Goal: Task Accomplishment & Management: Use online tool/utility

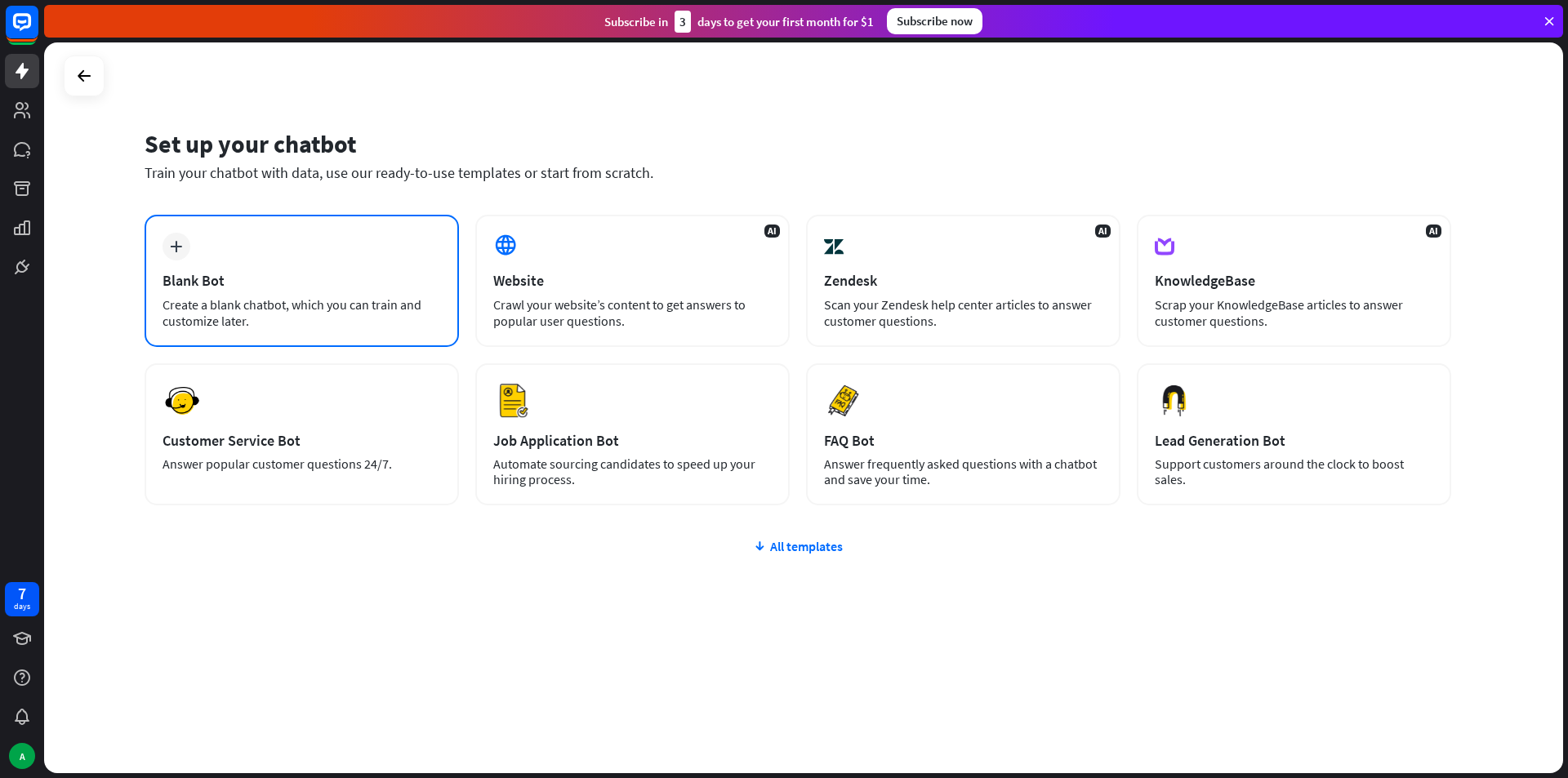
click at [334, 328] on div "Create a blank chatbot, which you can train and customize later." at bounding box center [302, 312] width 279 height 33
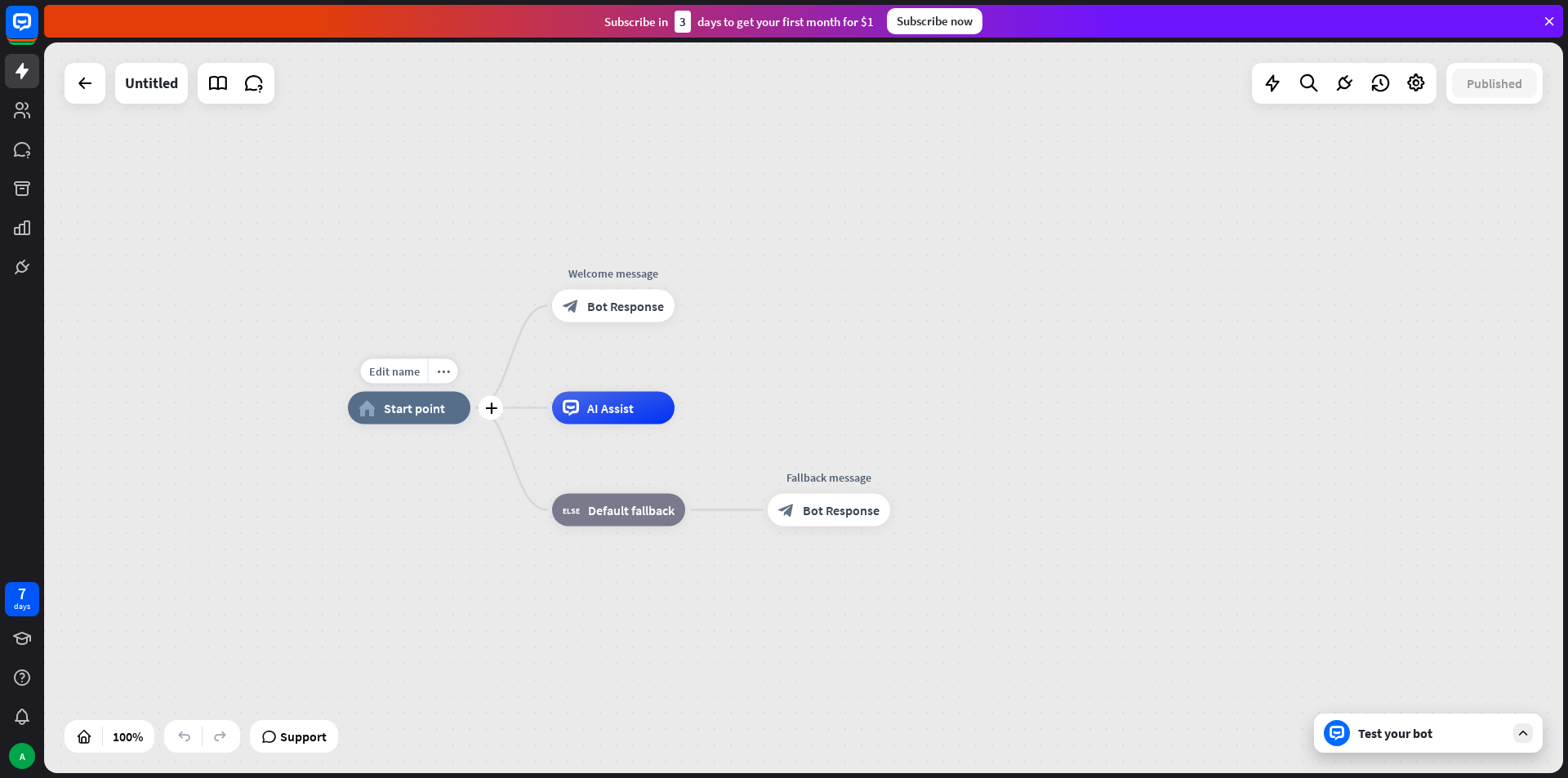
click at [440, 424] on div "Edit name more_horiz plus home_2 Start point" at bounding box center [409, 408] width 123 height 33
click at [393, 381] on div "Edit name" at bounding box center [395, 371] width 67 height 24
click at [358, 288] on div "home_2 Start point Welcome message block_bot_response Bot Response AI Assist bl…" at bounding box center [803, 408] width 1519 height 730
click at [612, 323] on div "Edit name more_horiz plus block_bot_response Bot Response" at bounding box center [613, 306] width 123 height 33
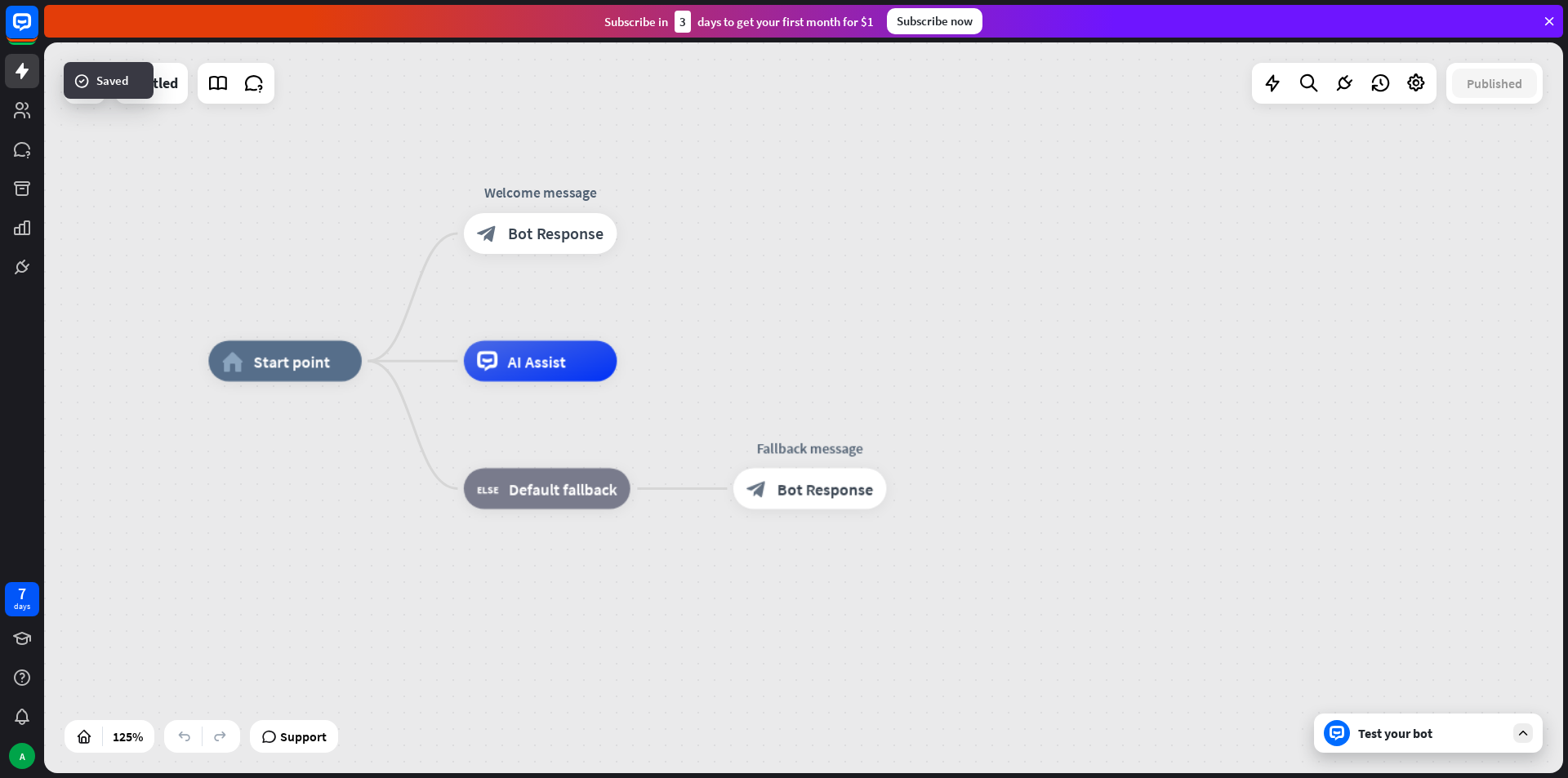
click at [1400, 750] on div "Test your bot" at bounding box center [1428, 733] width 229 height 39
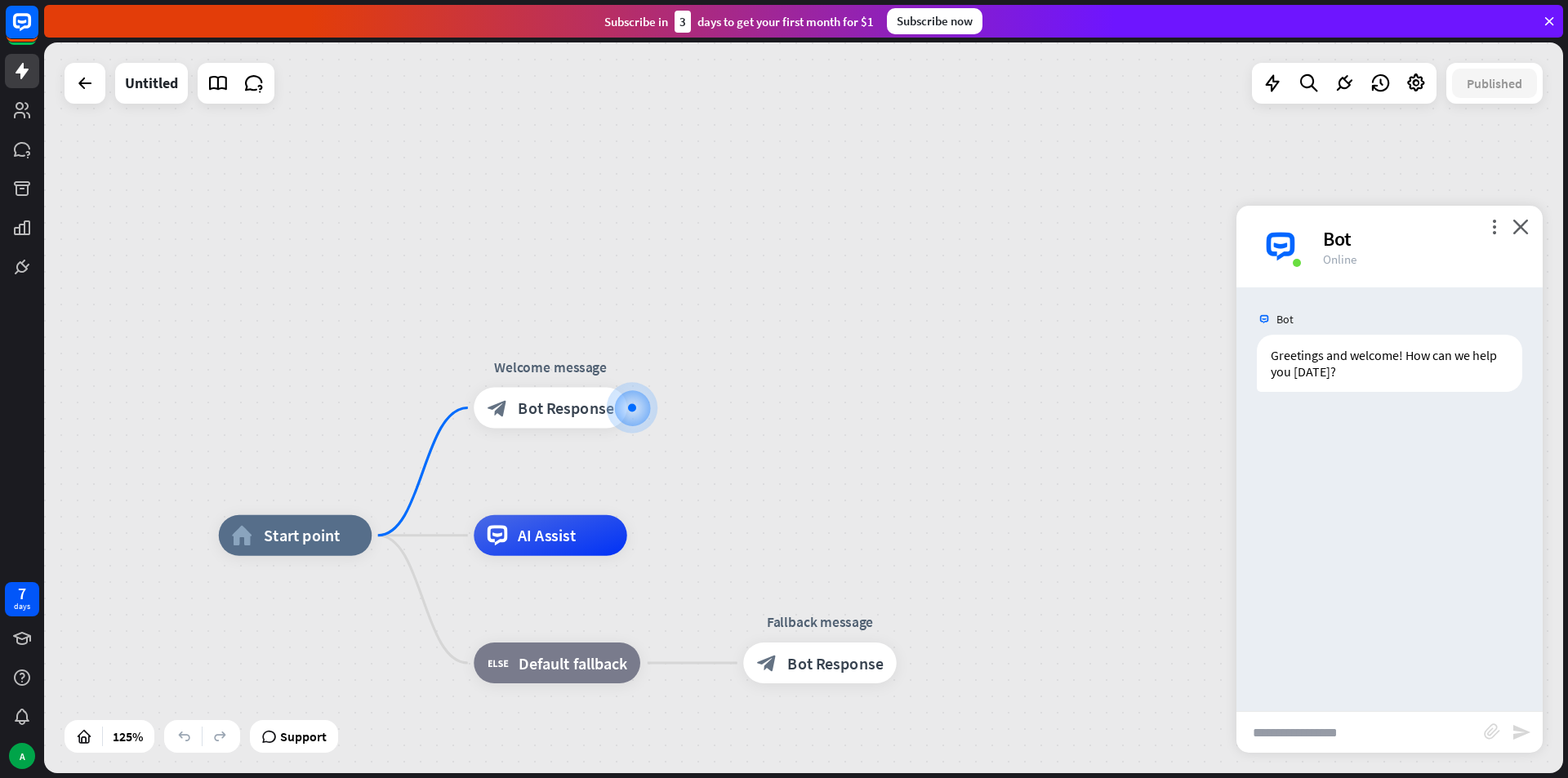
click at [1325, 745] on input "text" at bounding box center [1359, 732] width 248 height 41
type input "**"
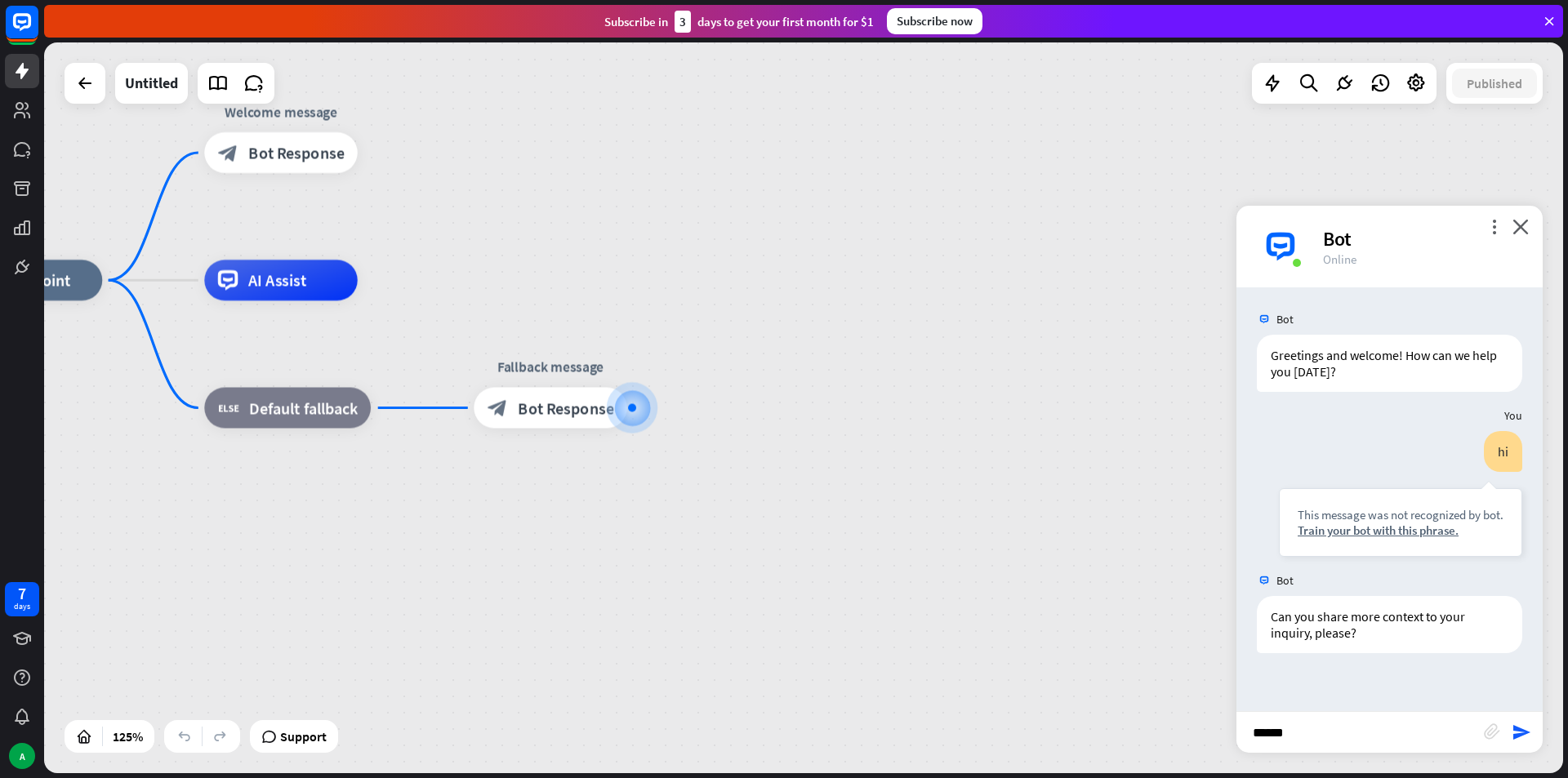
type input "*******"
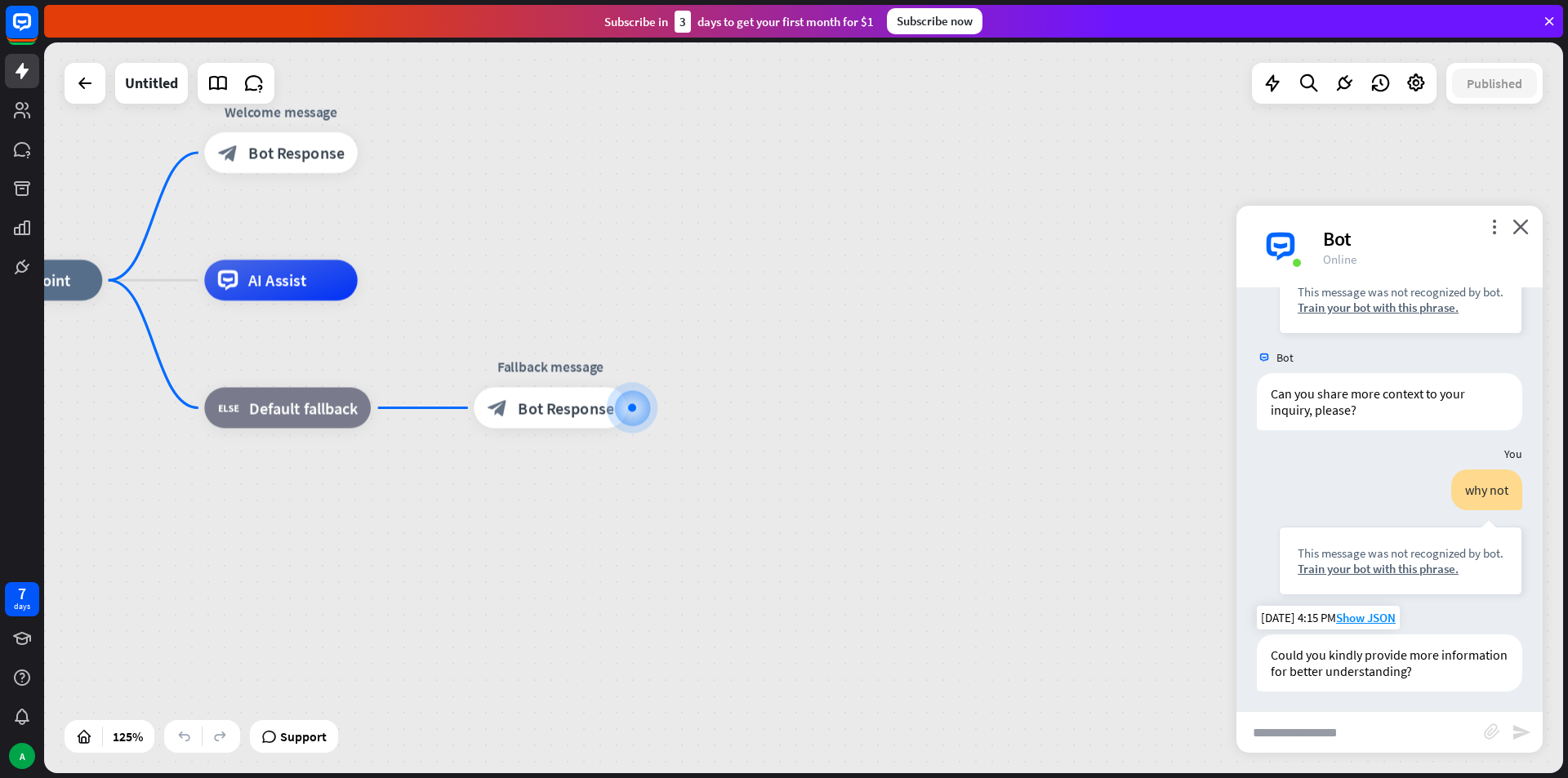
scroll to position [228, 0]
click at [1407, 715] on input "text" at bounding box center [1359, 732] width 248 height 41
type input "*"
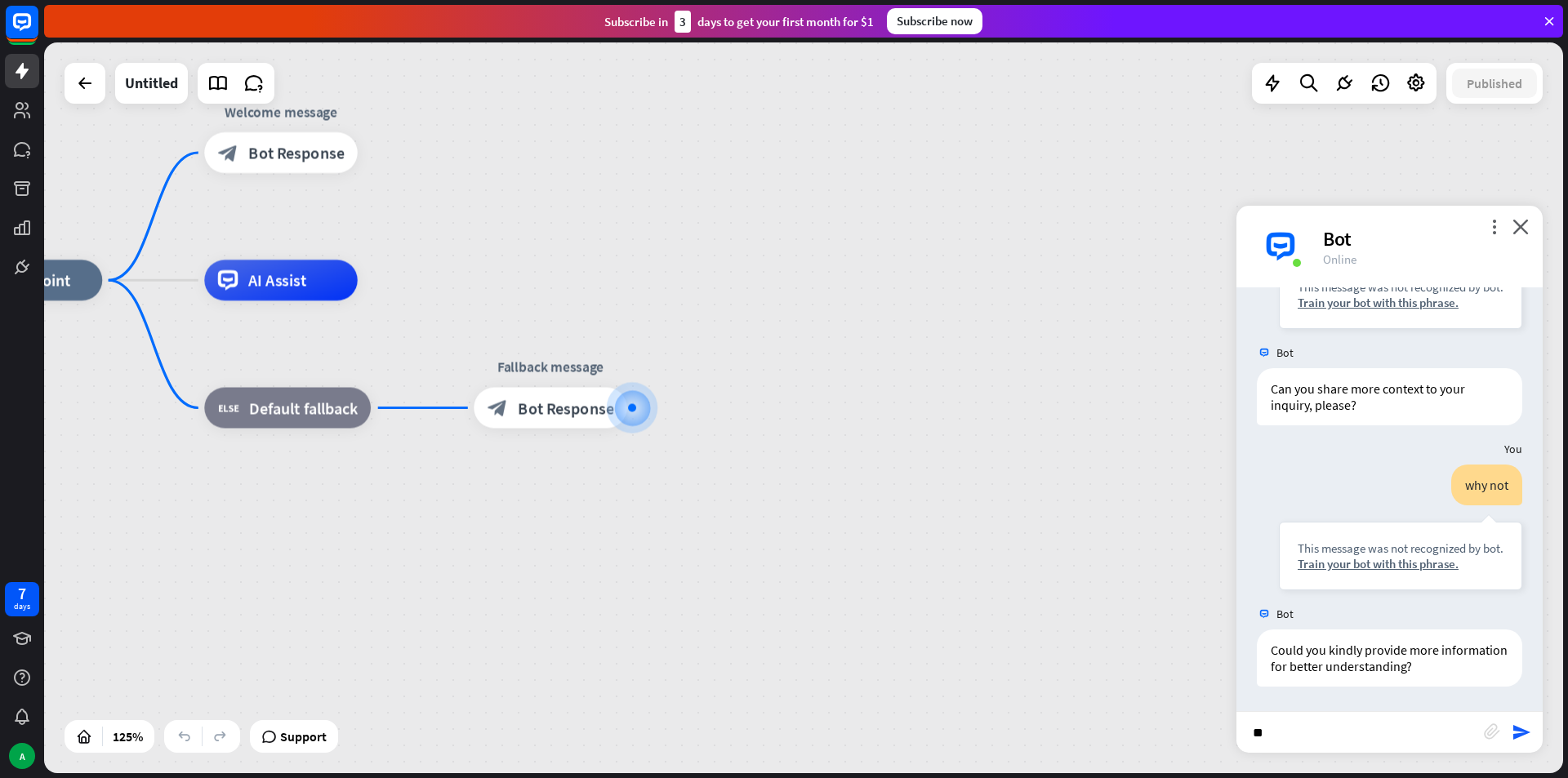
type input "*"
click at [1407, 565] on div "Train your bot with this phrase." at bounding box center [1400, 564] width 206 height 16
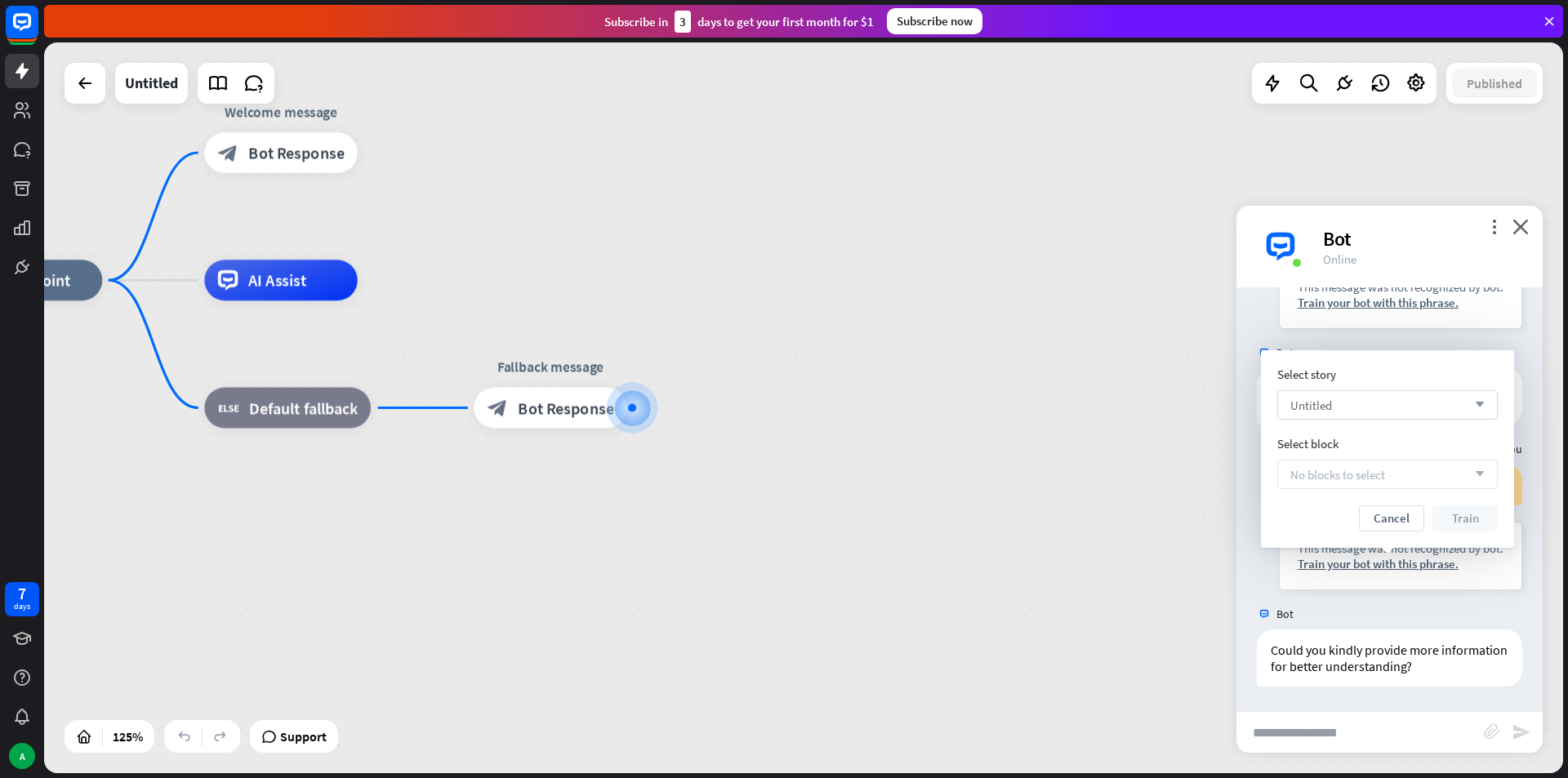
click at [1369, 410] on div "Untitled arrow_down" at bounding box center [1387, 404] width 220 height 29
click at [1369, 410] on input "search" at bounding box center [1375, 404] width 170 height 28
click at [1360, 467] on div "Untitled checked" at bounding box center [1387, 446] width 220 height 46
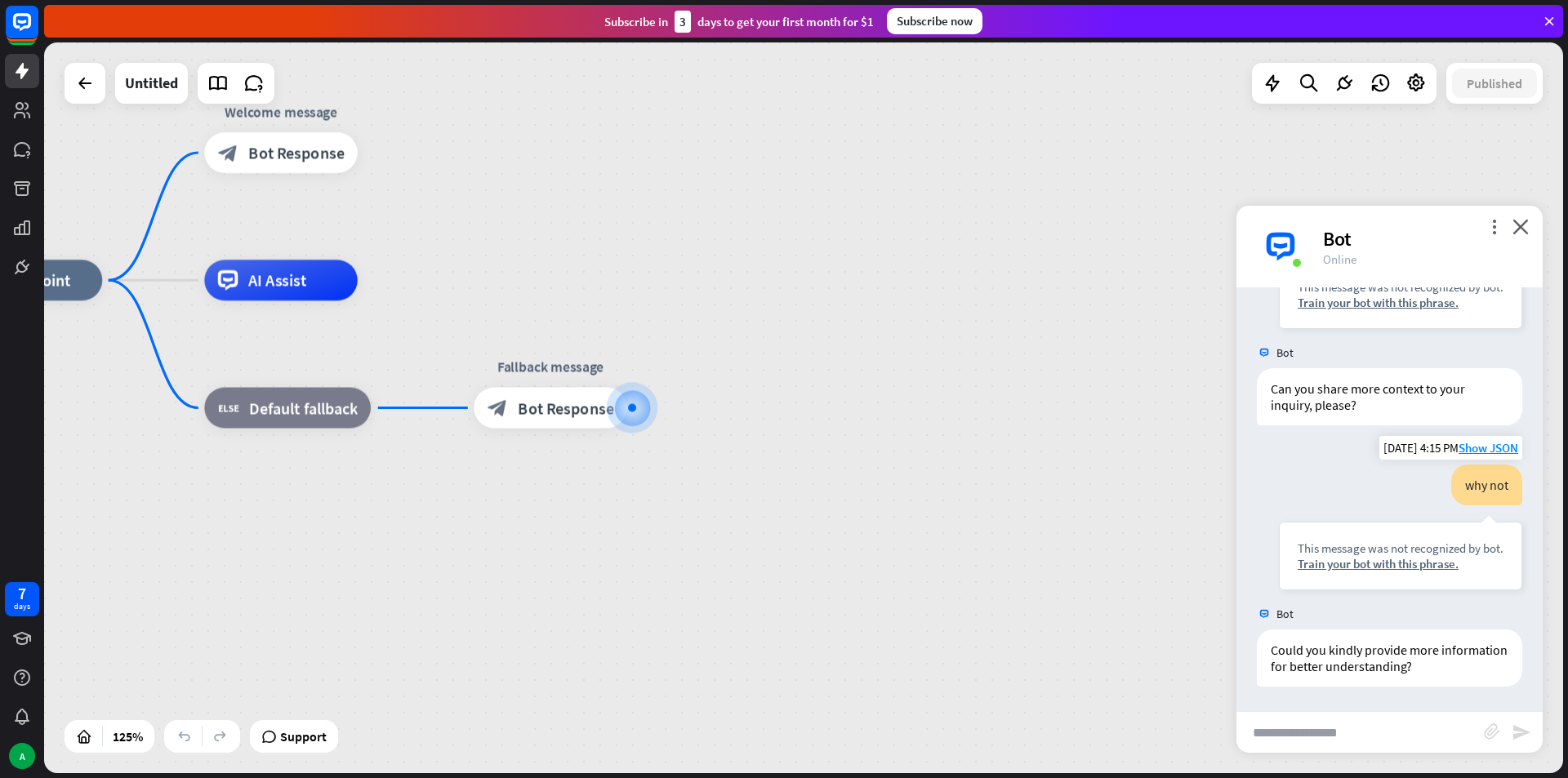
click at [1359, 474] on div "why not This message was not recognized by bot. Train your bot with this phrase." at bounding box center [1400, 527] width 244 height 126
click at [1523, 217] on div "more_vert close Bot Online" at bounding box center [1389, 247] width 306 height 82
click at [1520, 227] on icon "close" at bounding box center [1520, 226] width 17 height 16
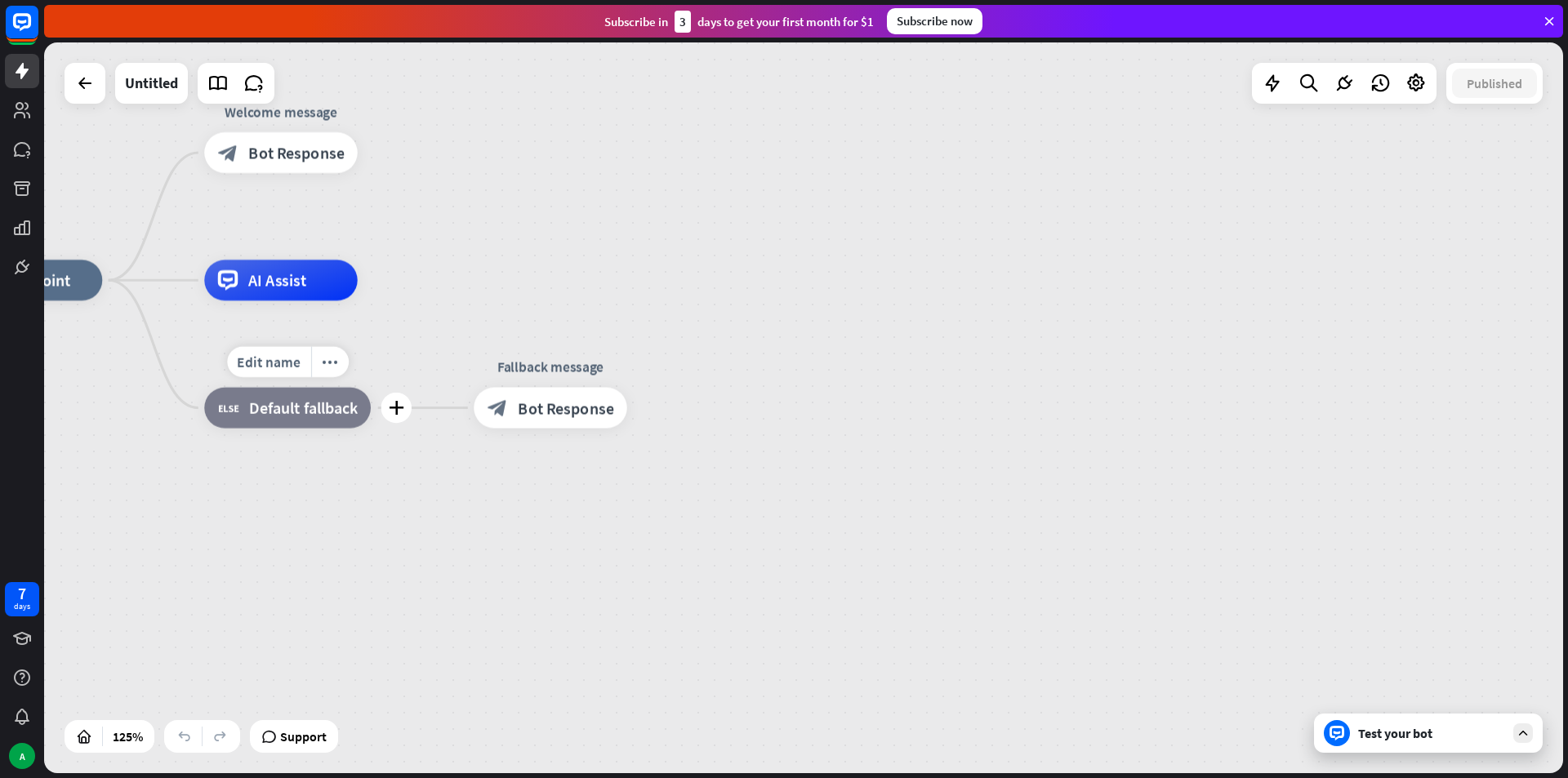
click at [317, 408] on span "Default fallback" at bounding box center [304, 408] width 108 height 20
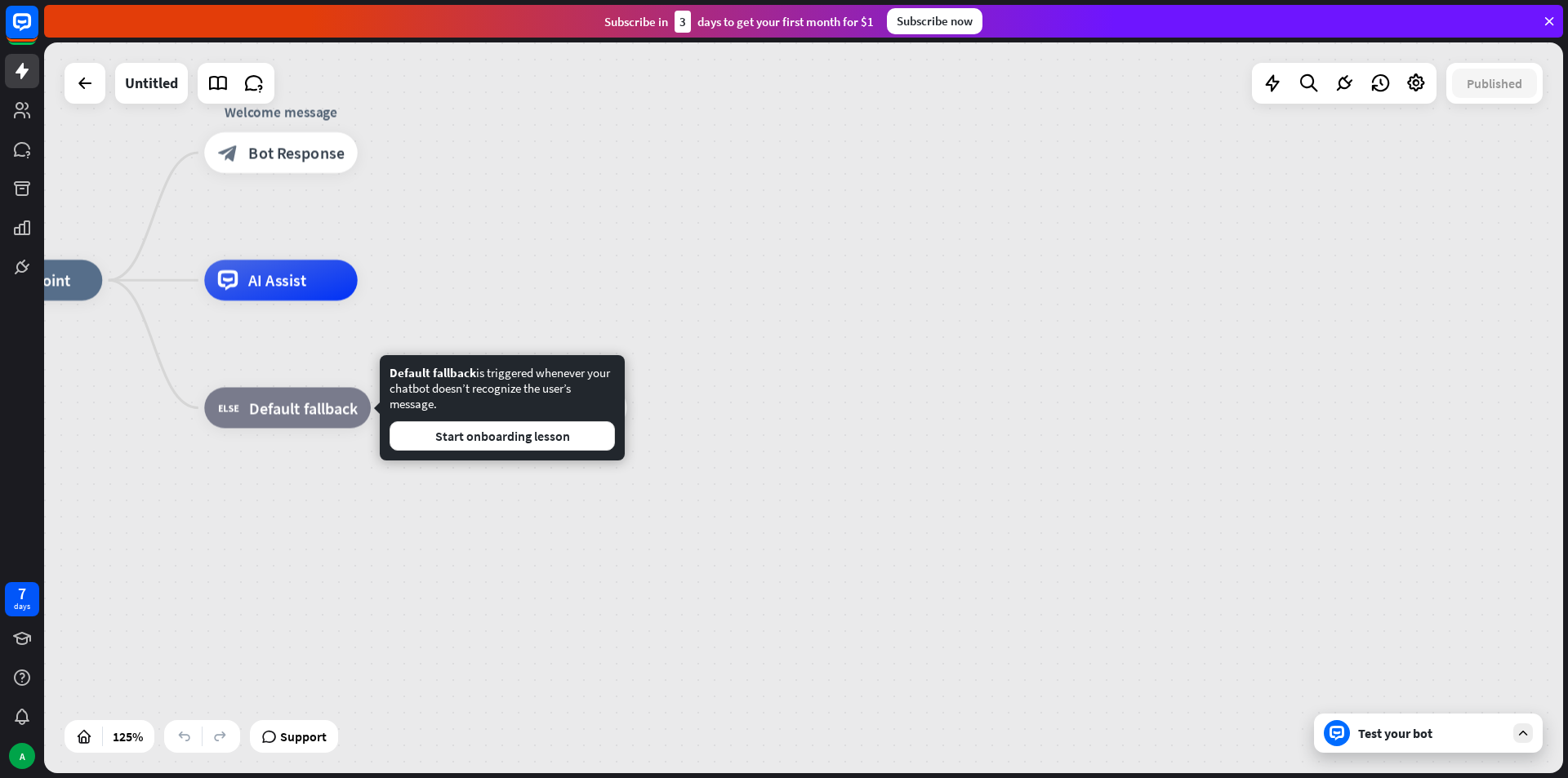
click at [776, 340] on div "home_2 Start point Welcome message block_bot_response Bot Response AI Assist bl…" at bounding box center [898, 737] width 1898 height 914
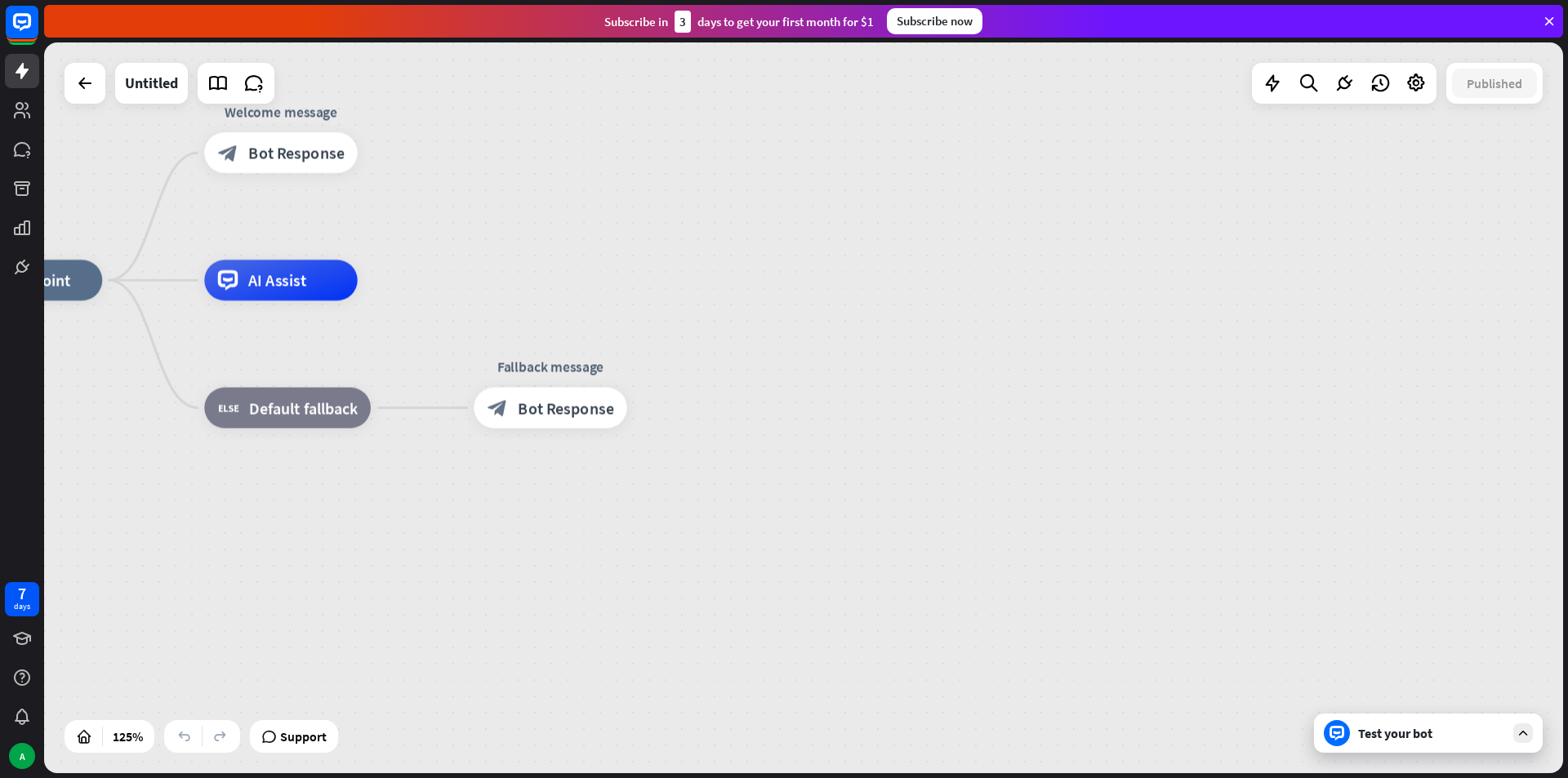
click at [1349, 731] on div at bounding box center [1336, 733] width 26 height 26
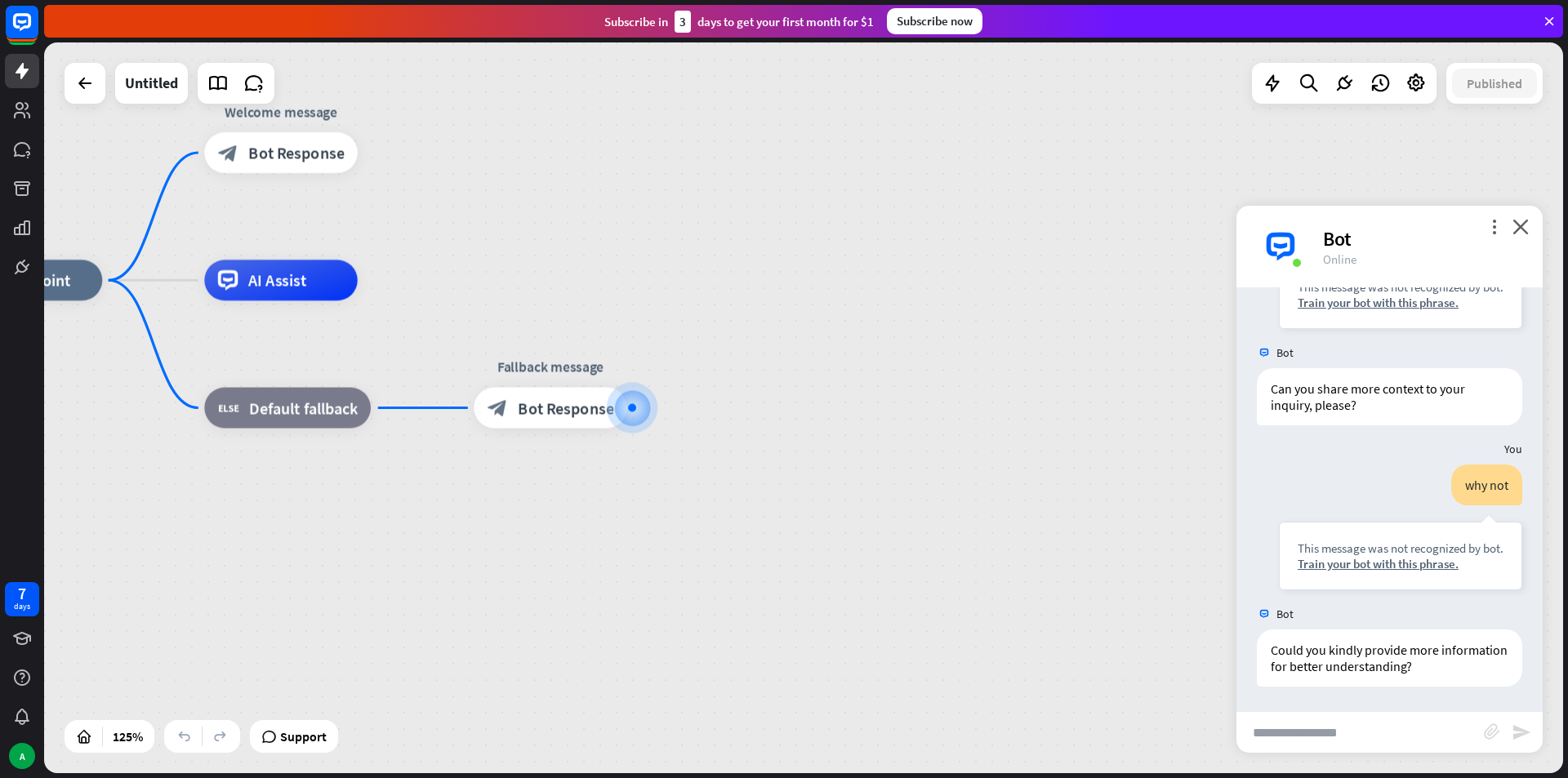
click at [673, 420] on div "home_2 Start point Welcome message block_bot_response Bot Response AI Assist bl…" at bounding box center [898, 737] width 1898 height 914
click at [622, 410] on div at bounding box center [632, 408] width 20 height 20
click at [598, 410] on span "Bot Response" at bounding box center [565, 407] width 97 height 20
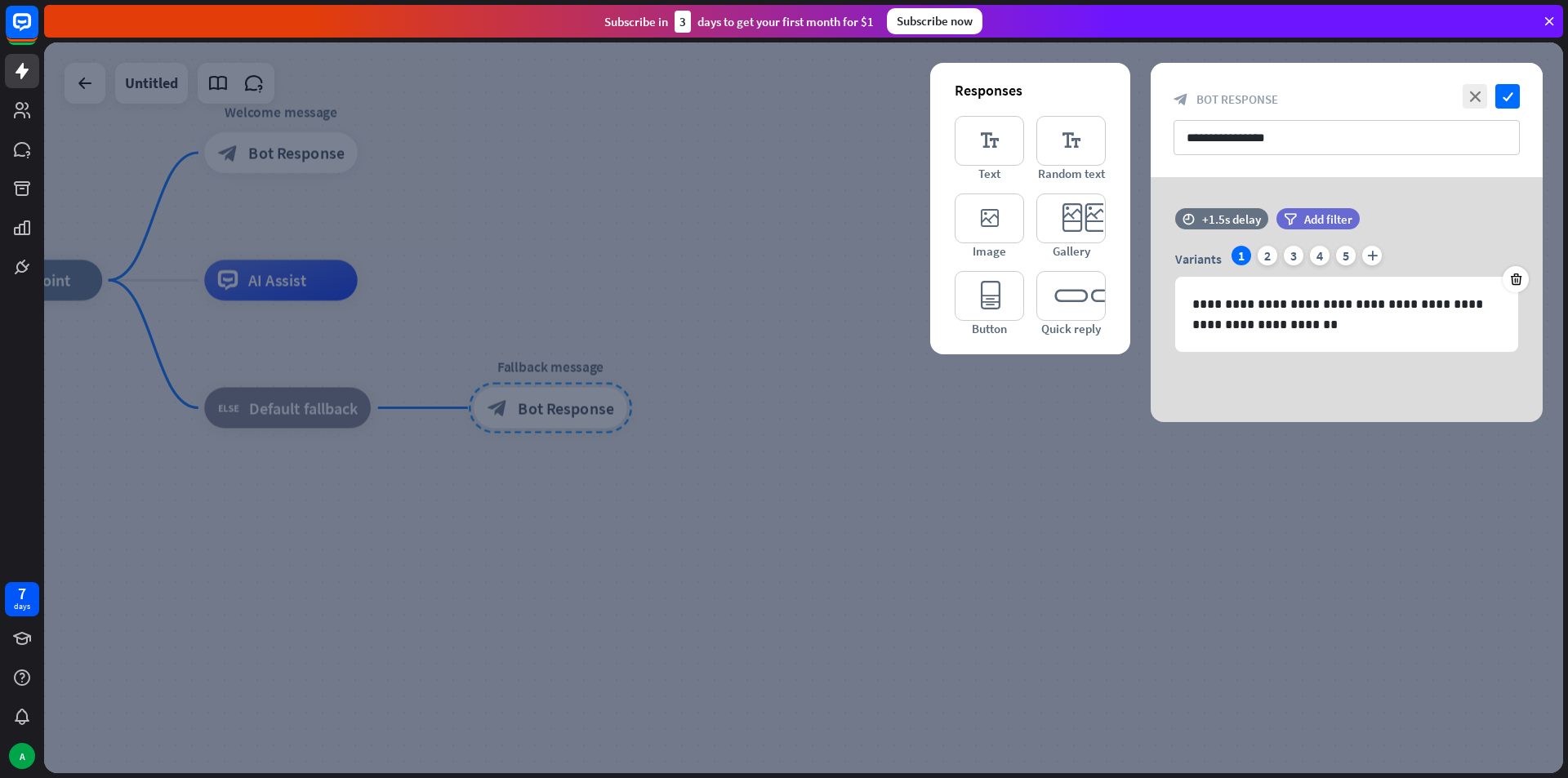
click at [748, 149] on div at bounding box center [803, 408] width 1519 height 730
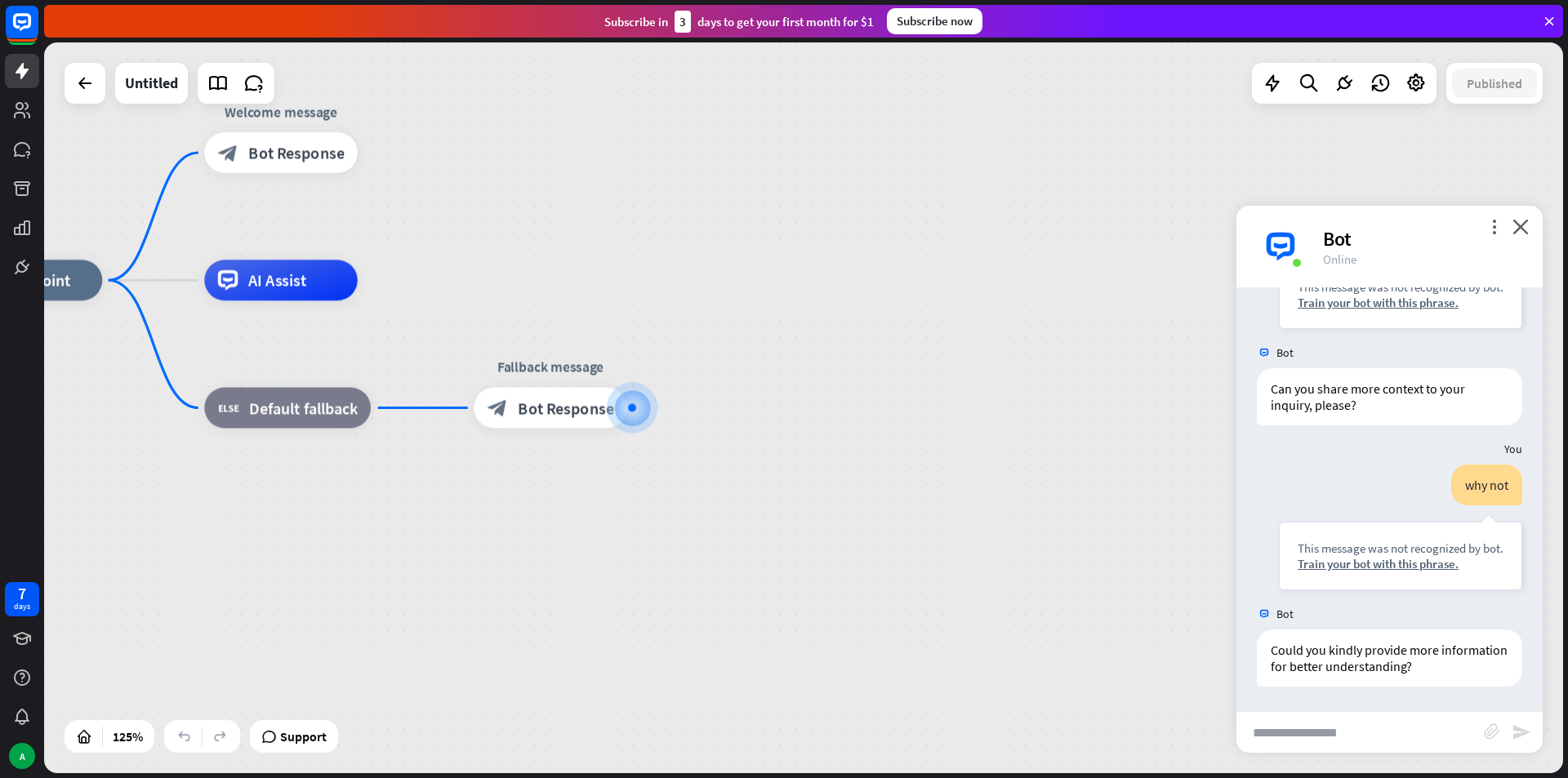
click at [1344, 710] on div "Bot Greetings and welcome! How can we help you [DATE]? [DATE] 4:15 PM Show JSON…" at bounding box center [1389, 499] width 306 height 424
click at [1344, 569] on div "Train your bot with this phrase." at bounding box center [1400, 564] width 206 height 16
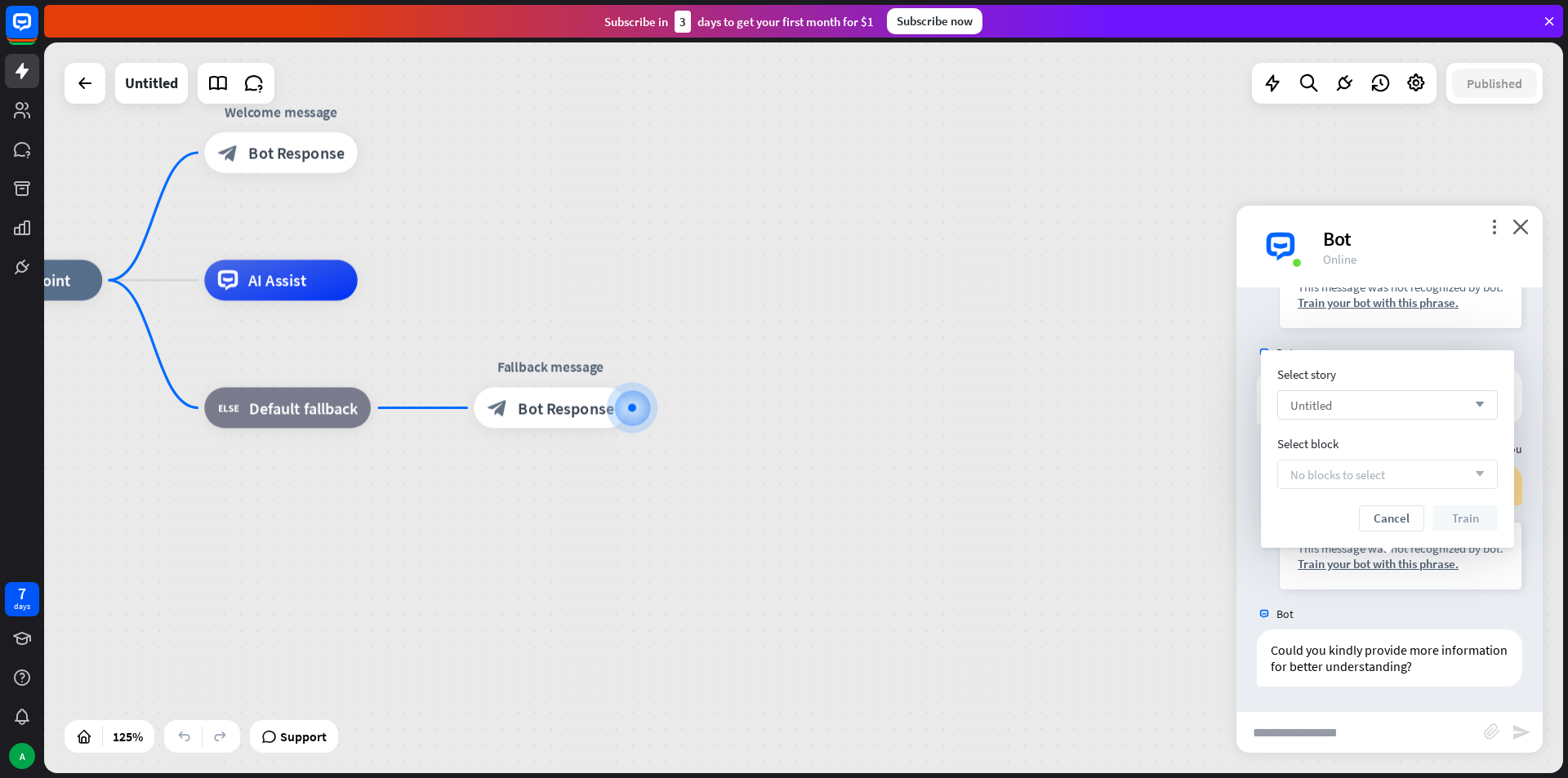
click at [1364, 408] on div "Untitled arrow_down" at bounding box center [1387, 404] width 220 height 29
click at [1364, 408] on input "search" at bounding box center [1375, 404] width 170 height 28
click at [1340, 459] on div "Untitled checked" at bounding box center [1387, 446] width 208 height 33
click at [1349, 413] on div "Untitled arrow_down" at bounding box center [1387, 404] width 220 height 29
type input "*"
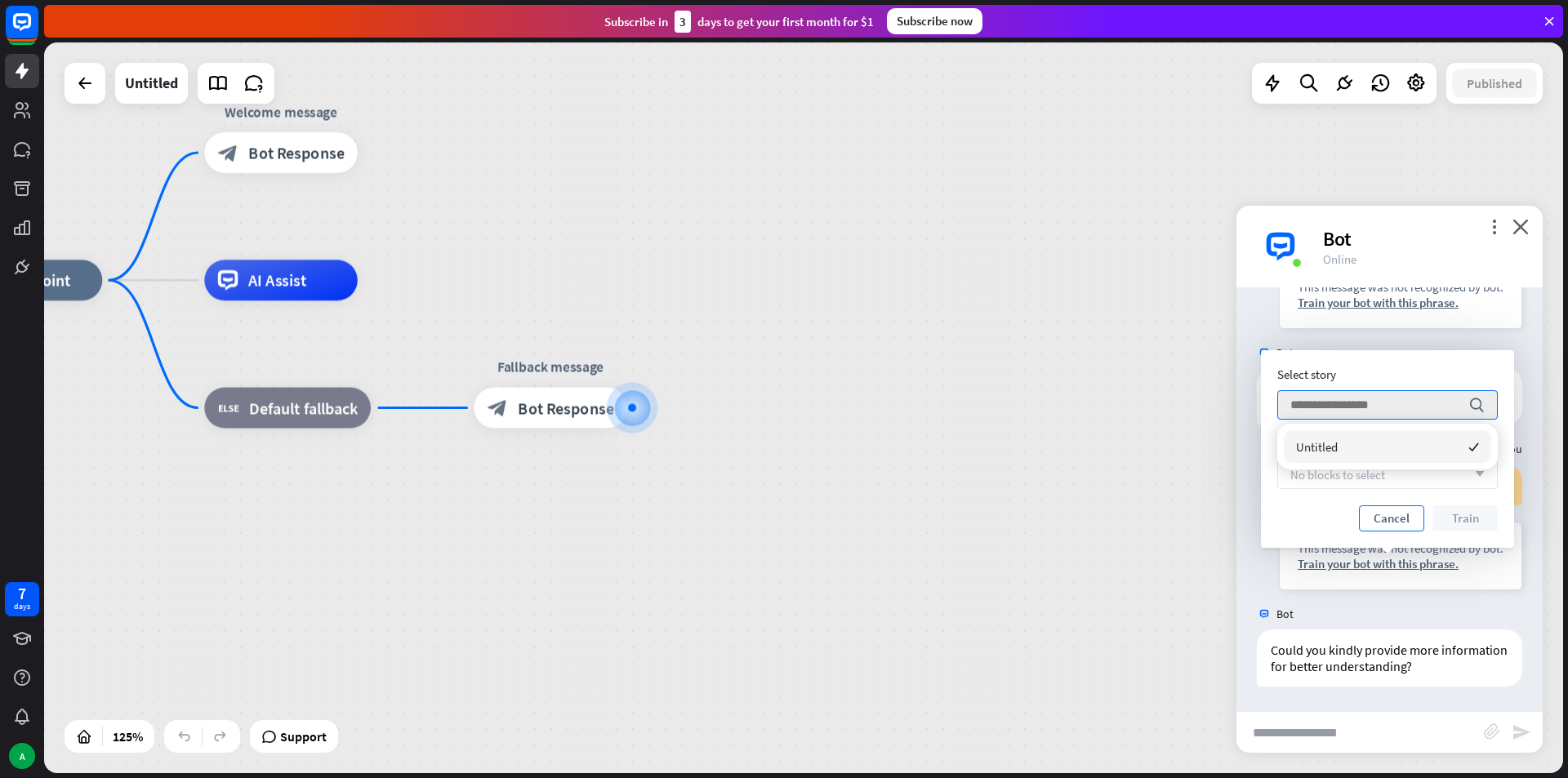
click at [1369, 509] on button "Cancel" at bounding box center [1391, 518] width 65 height 26
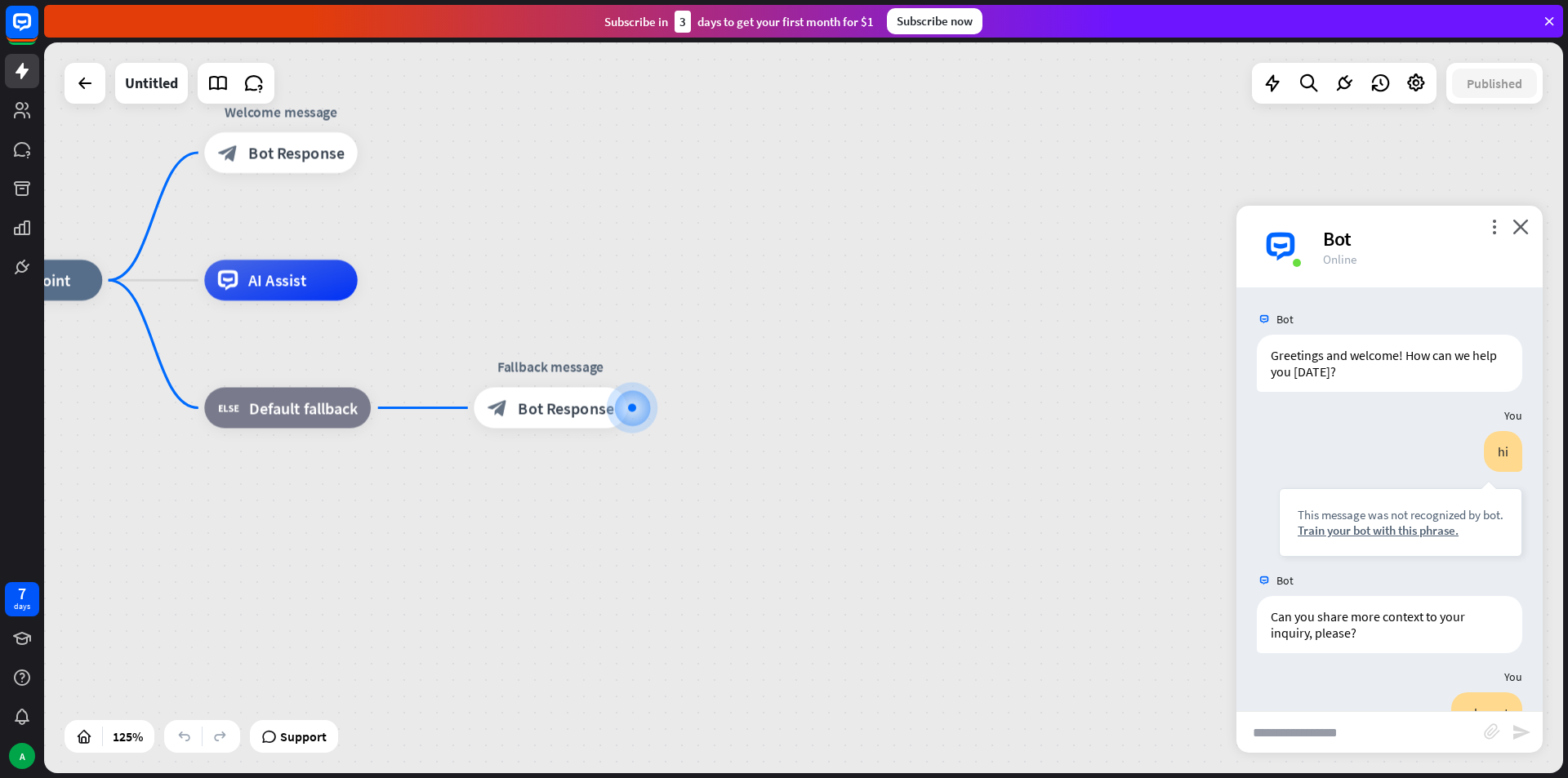
click at [1505, 243] on div "Bot" at bounding box center [1423, 238] width 200 height 25
click at [1508, 234] on div "Bot" at bounding box center [1423, 238] width 200 height 25
click at [1519, 225] on icon "close" at bounding box center [1520, 226] width 17 height 16
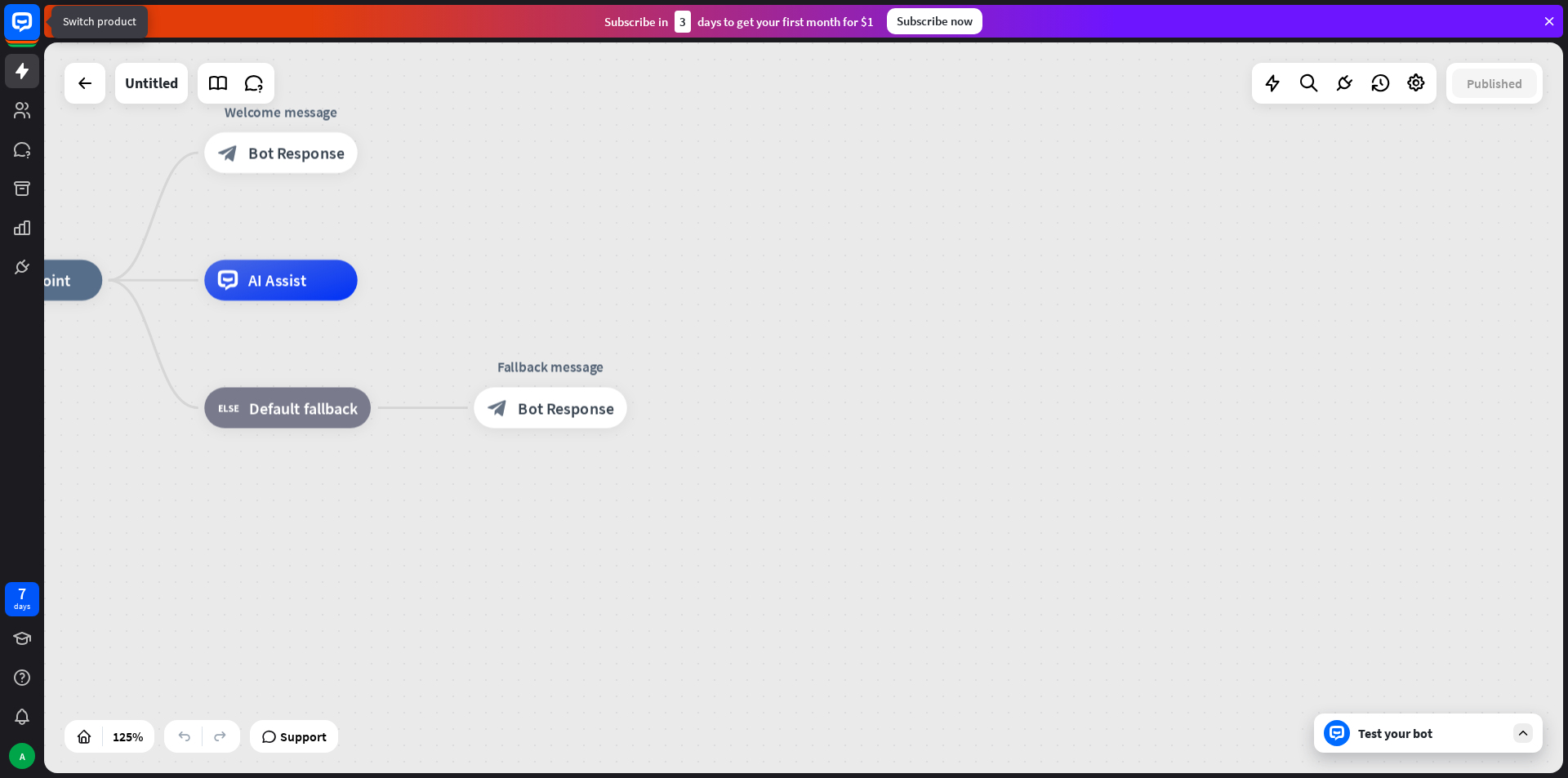
click at [12, 27] on rect at bounding box center [22, 22] width 36 height 36
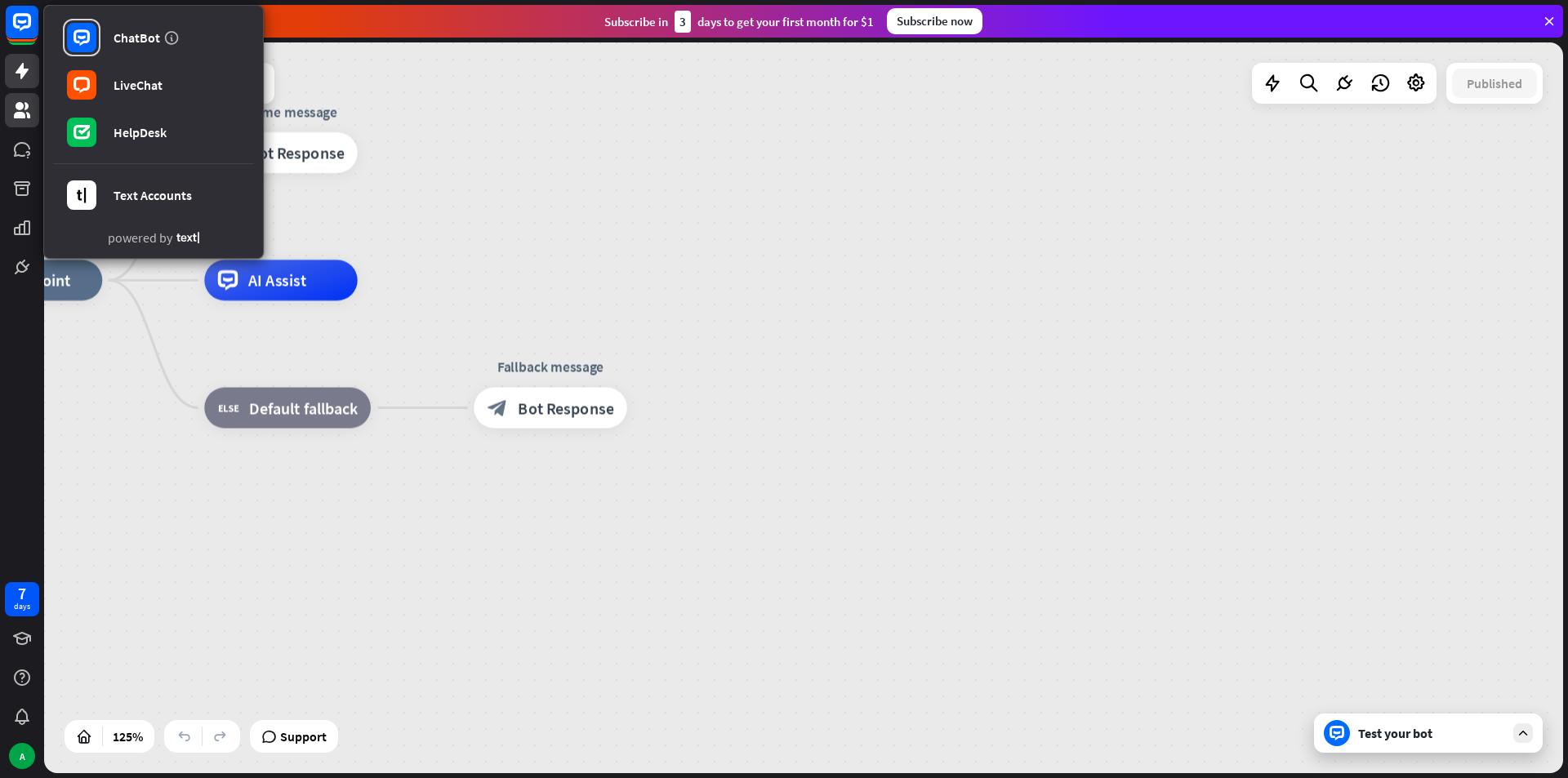
click at [26, 97] on link at bounding box center [22, 110] width 34 height 34
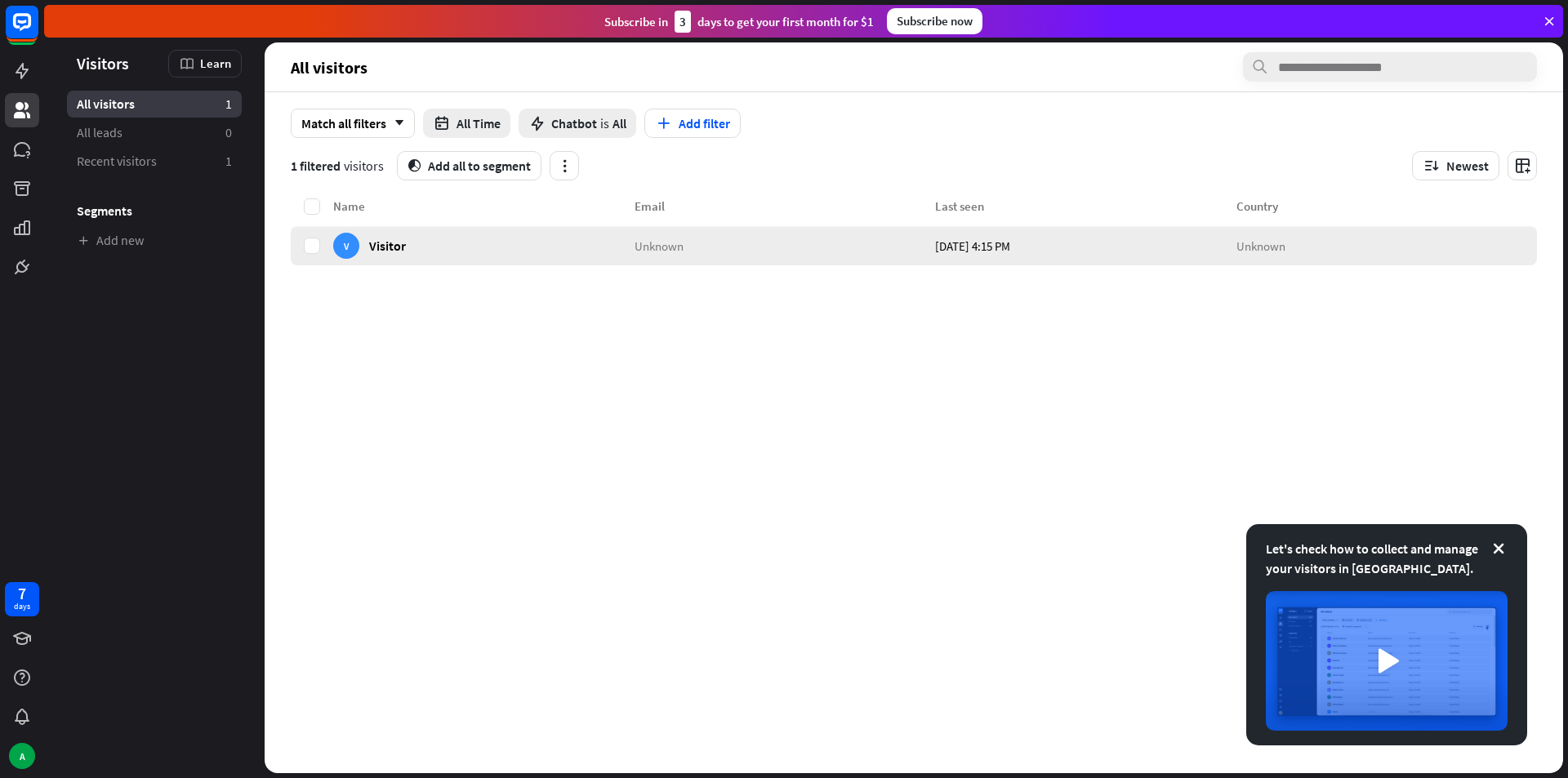
click at [654, 245] on span "Unknown" at bounding box center [659, 245] width 49 height 16
